Goal: Task Accomplishment & Management: Manage account settings

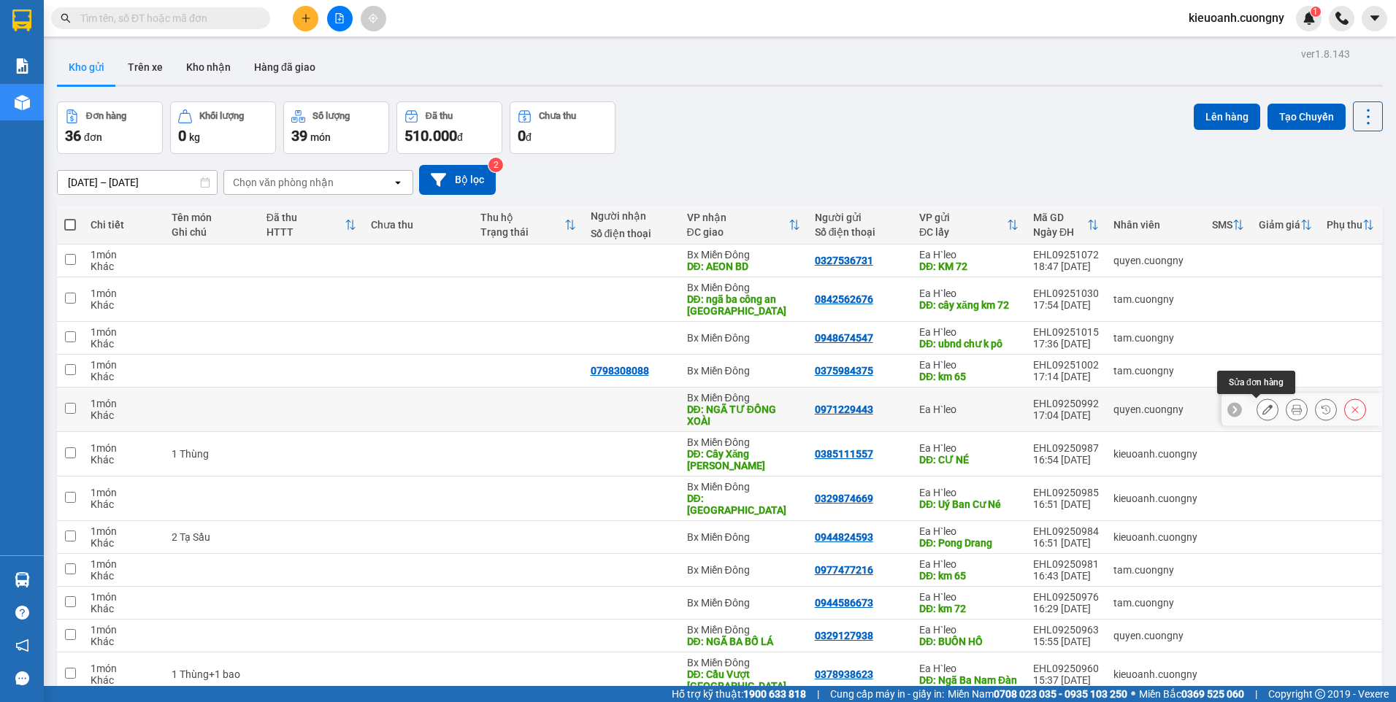
click at [1262, 407] on icon at bounding box center [1267, 409] width 10 height 10
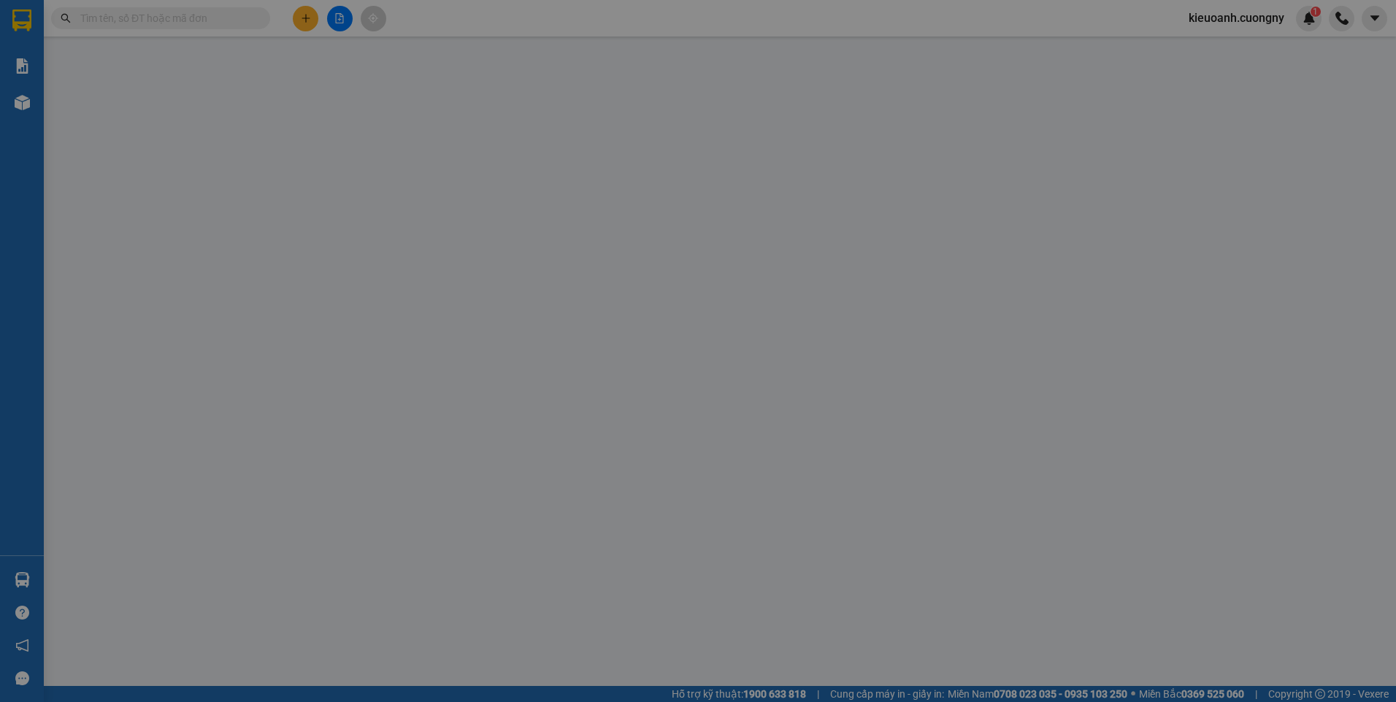
type input "0971229443"
type input "NGÃ TƯ ĐỒNG XOÀI"
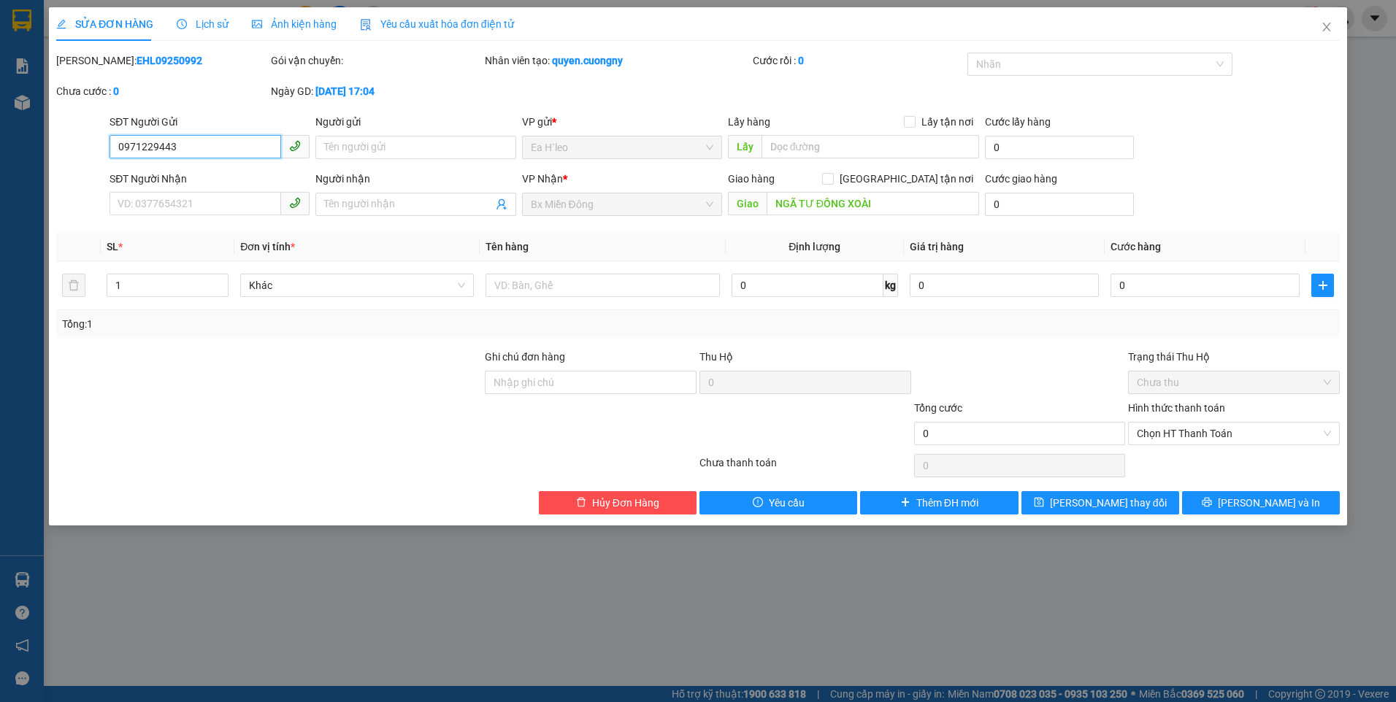
drag, startPoint x: 199, startPoint y: 152, endPoint x: 109, endPoint y: 170, distance: 91.6
click at [109, 170] on form "SĐT Người Gửi 0971229443 0971229443 Người gửi Tên người gửi VP gửi * Ea H`leo L…" at bounding box center [697, 168] width 1283 height 108
click at [648, 500] on span "Hủy Đơn Hàng" at bounding box center [625, 503] width 67 height 16
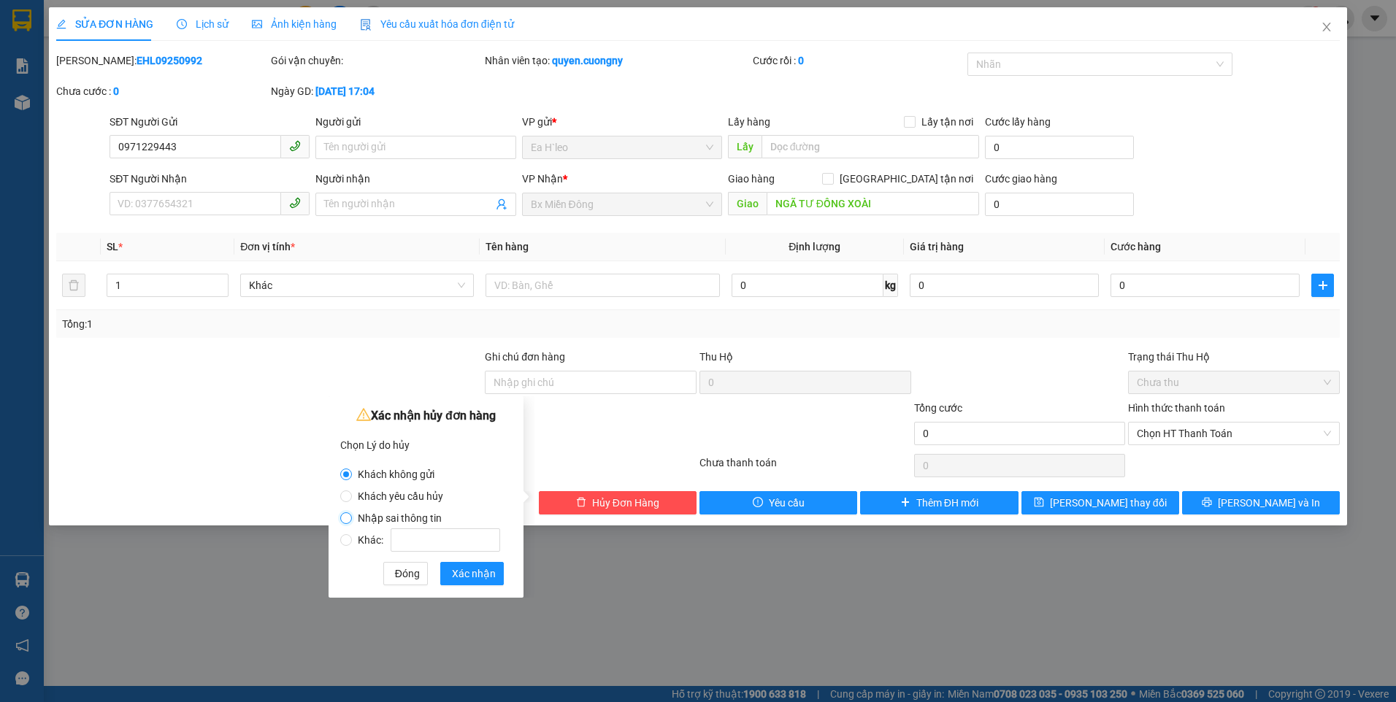
click at [345, 521] on input "Nhập sai thông tin" at bounding box center [346, 519] width 12 height 12
radio input "true"
radio input "false"
click at [814, 142] on input "text" at bounding box center [870, 146] width 218 height 23
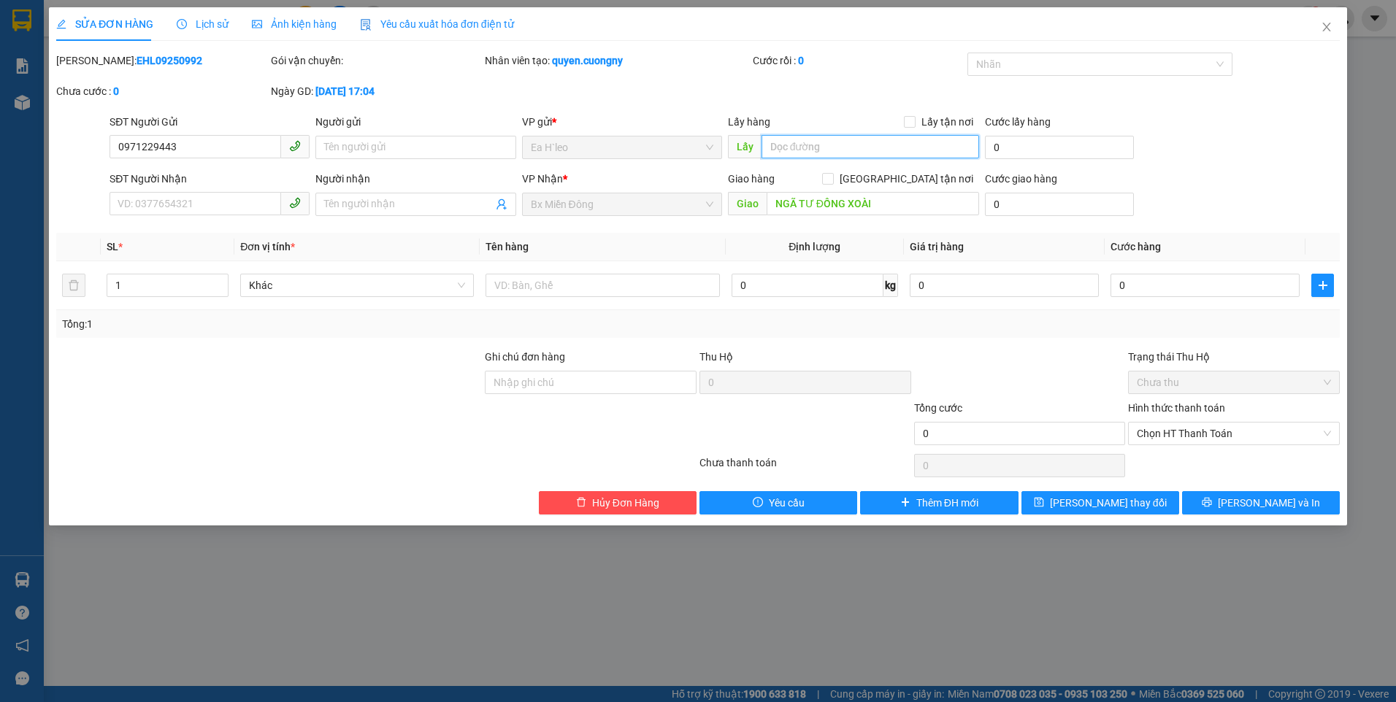
click at [879, 145] on input "text" at bounding box center [870, 146] width 218 height 23
type input "n"
type input "Ngã Ba Nam Đàn"
click at [1128, 508] on span "Lưu thay đổi" at bounding box center [1108, 503] width 117 height 16
